Goal: Navigation & Orientation: Find specific page/section

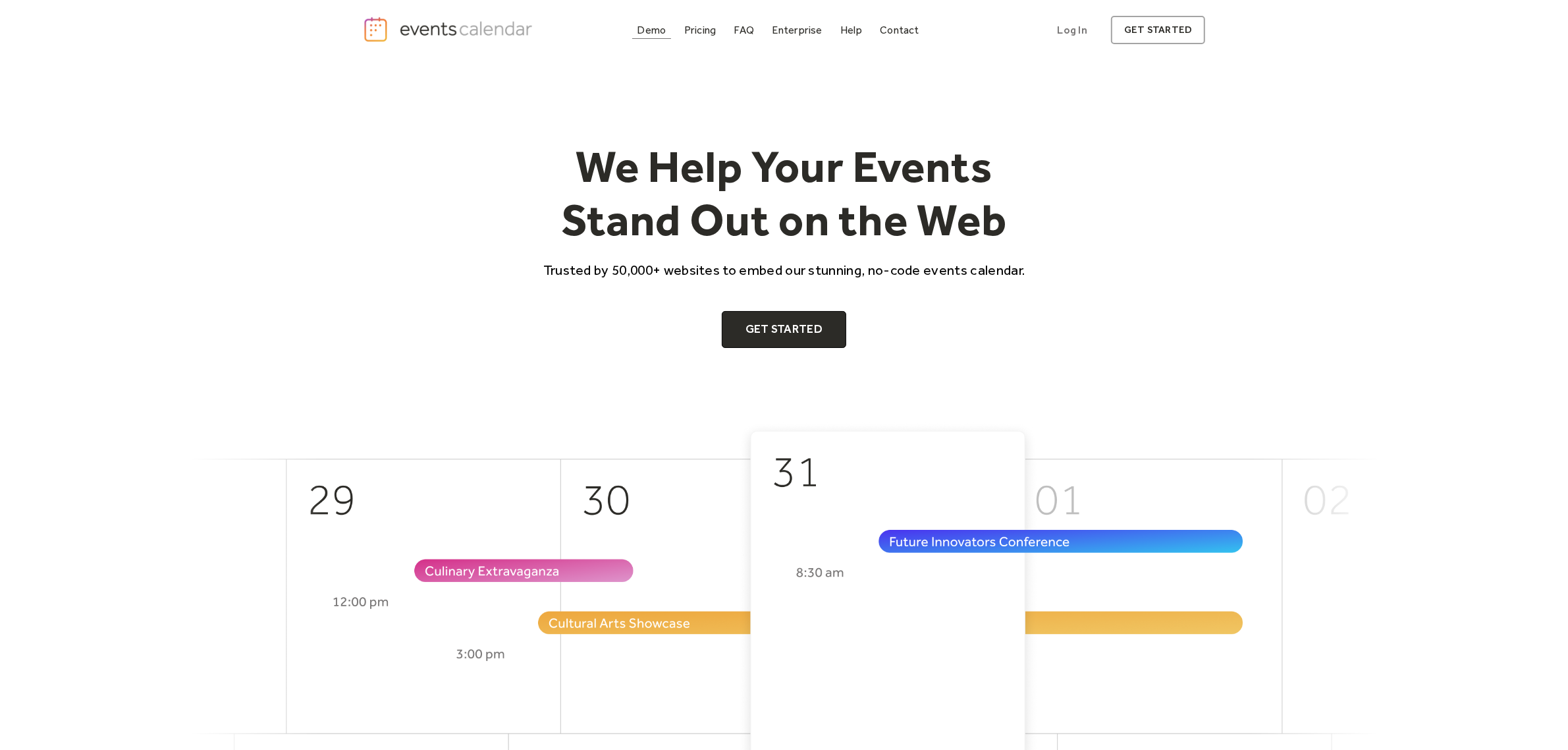
click at [657, 31] on div "Demo" at bounding box center [652, 30] width 29 height 7
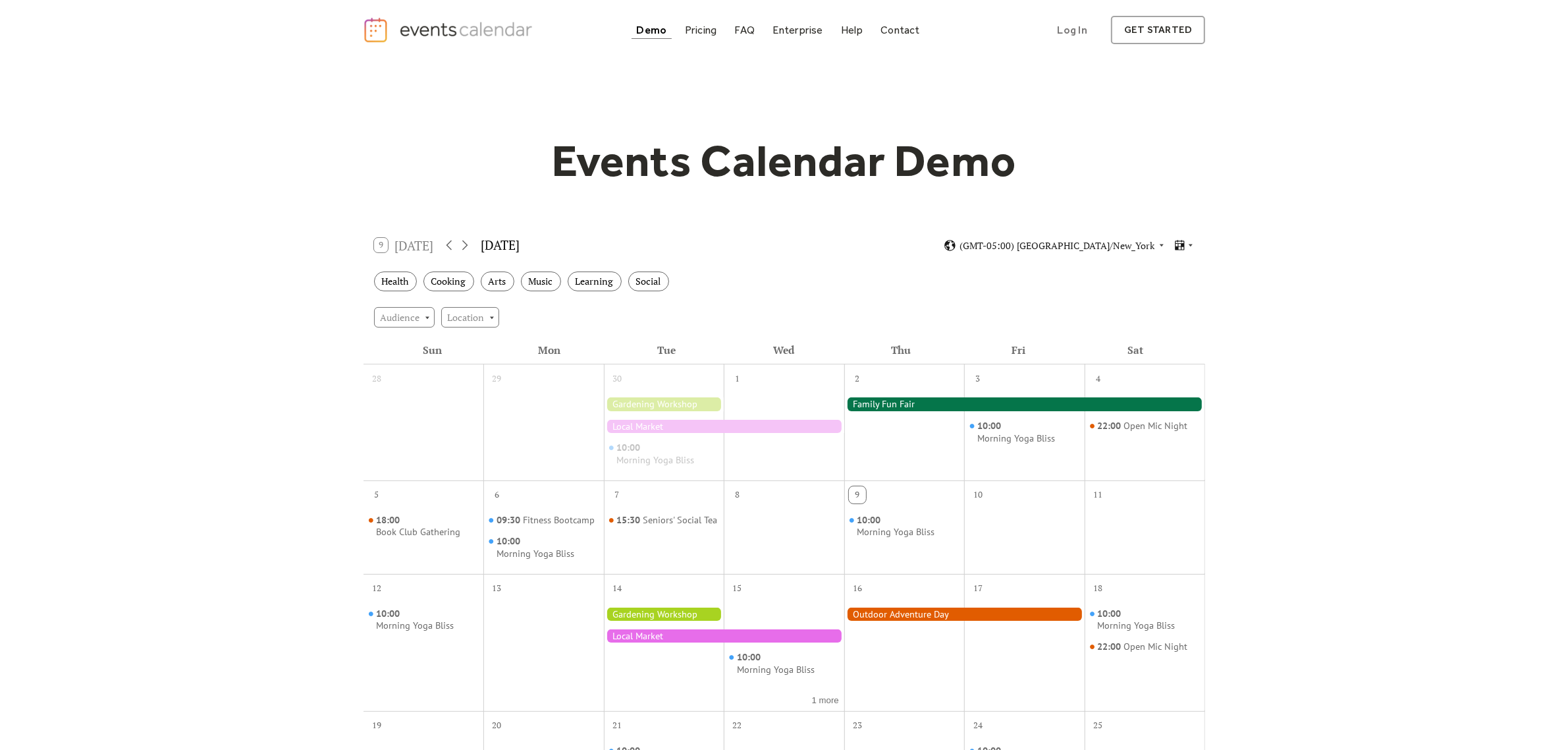
click at [152, 183] on div "Events Calendar Demo Loading the Events Calendar..." at bounding box center [784, 586] width 1568 height 1053
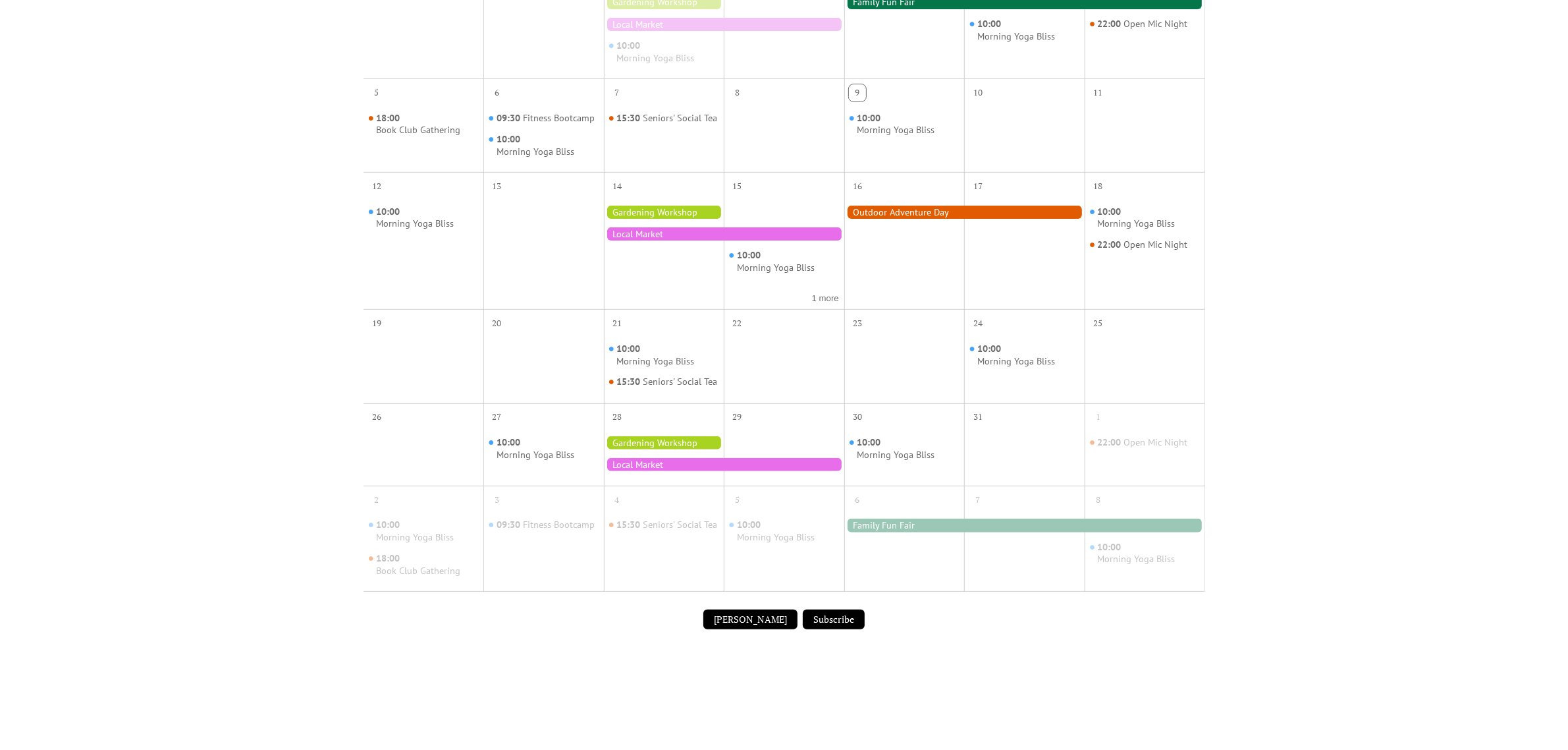
scroll to position [412, 0]
